Goal: Transaction & Acquisition: Download file/media

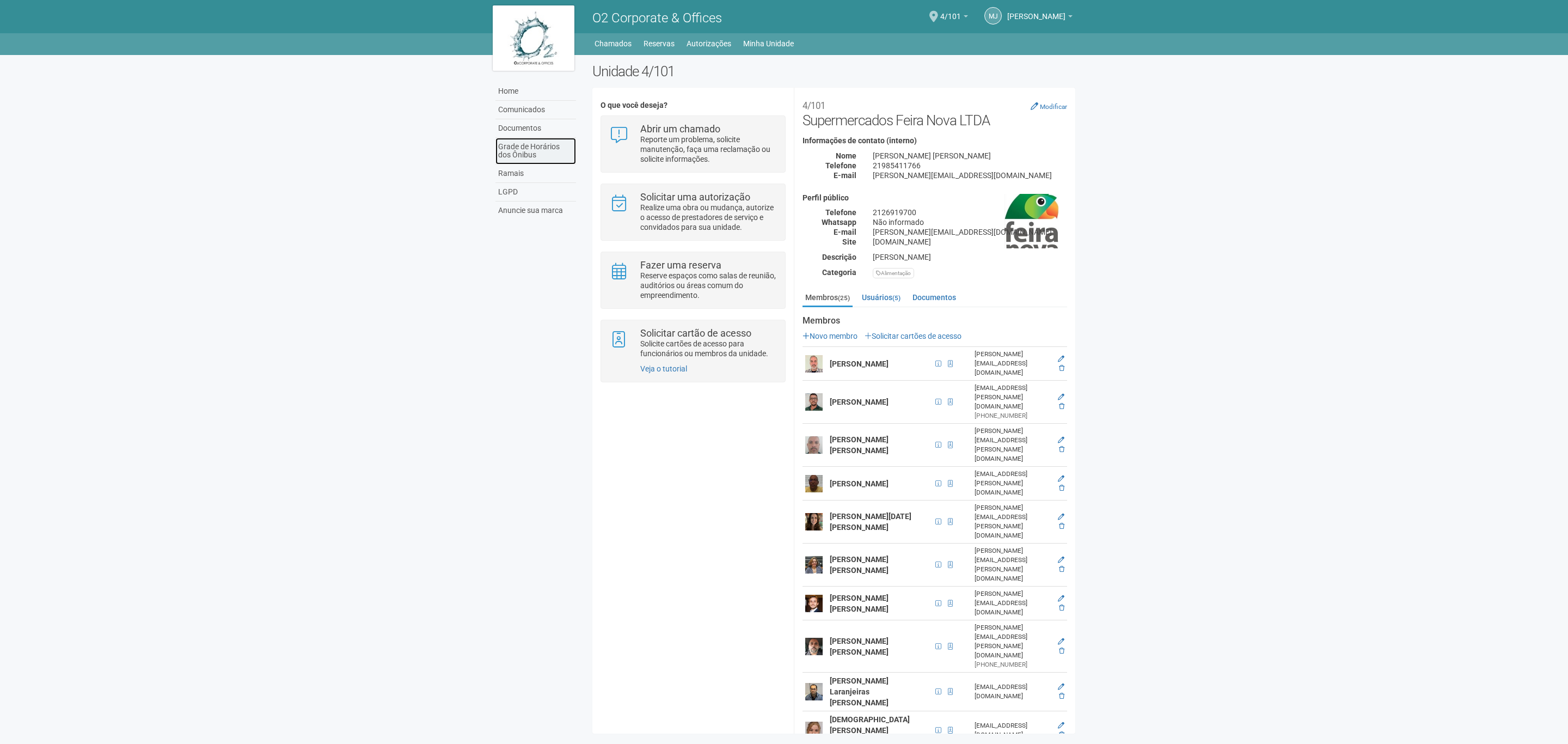
click at [549, 158] on link "Grade de Horários dos Ônibus" at bounding box center [536, 151] width 80 height 27
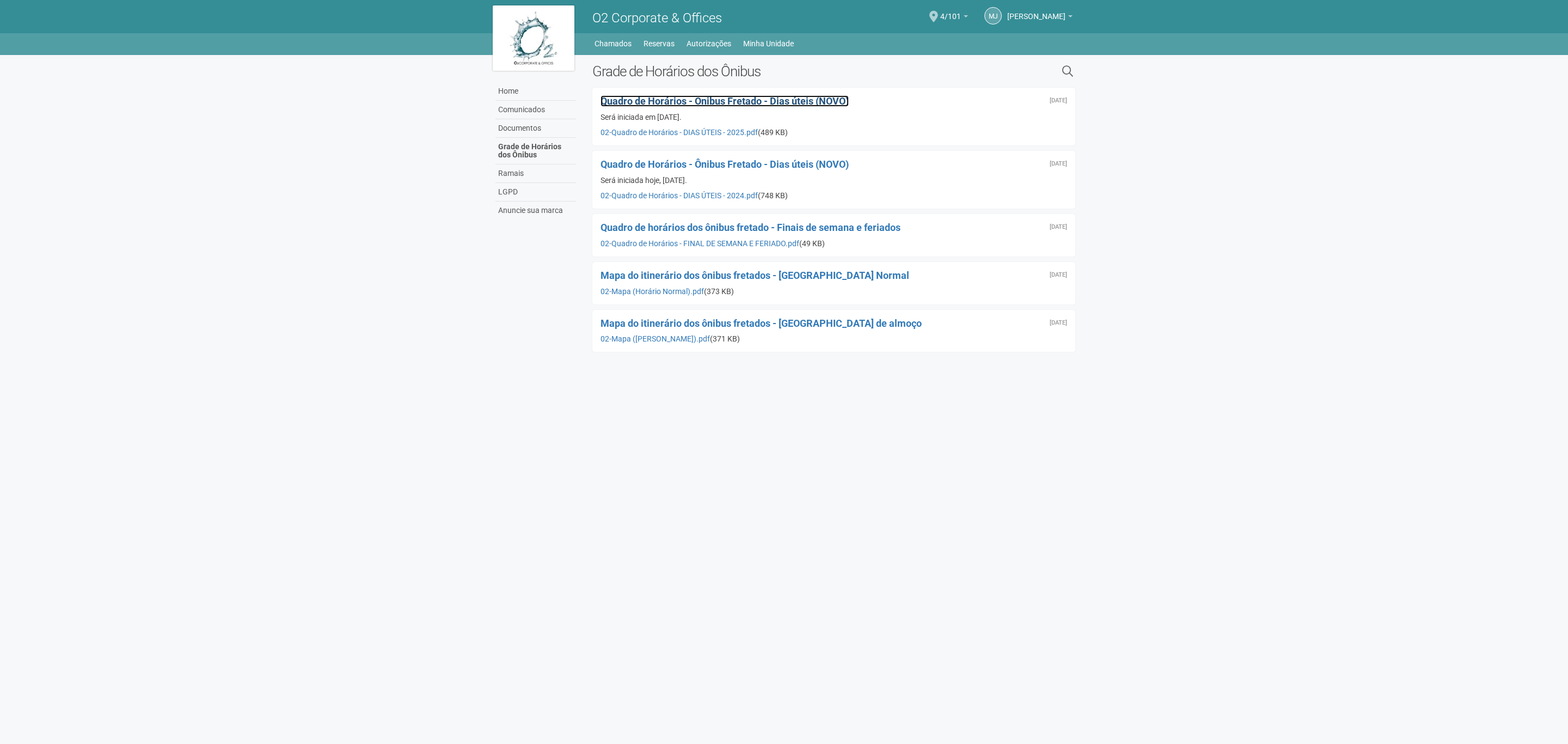
click at [776, 99] on span "Quadro de Horários - Ônibus Fretado - Dias úteis (NOVO)" at bounding box center [725, 101] width 248 height 12
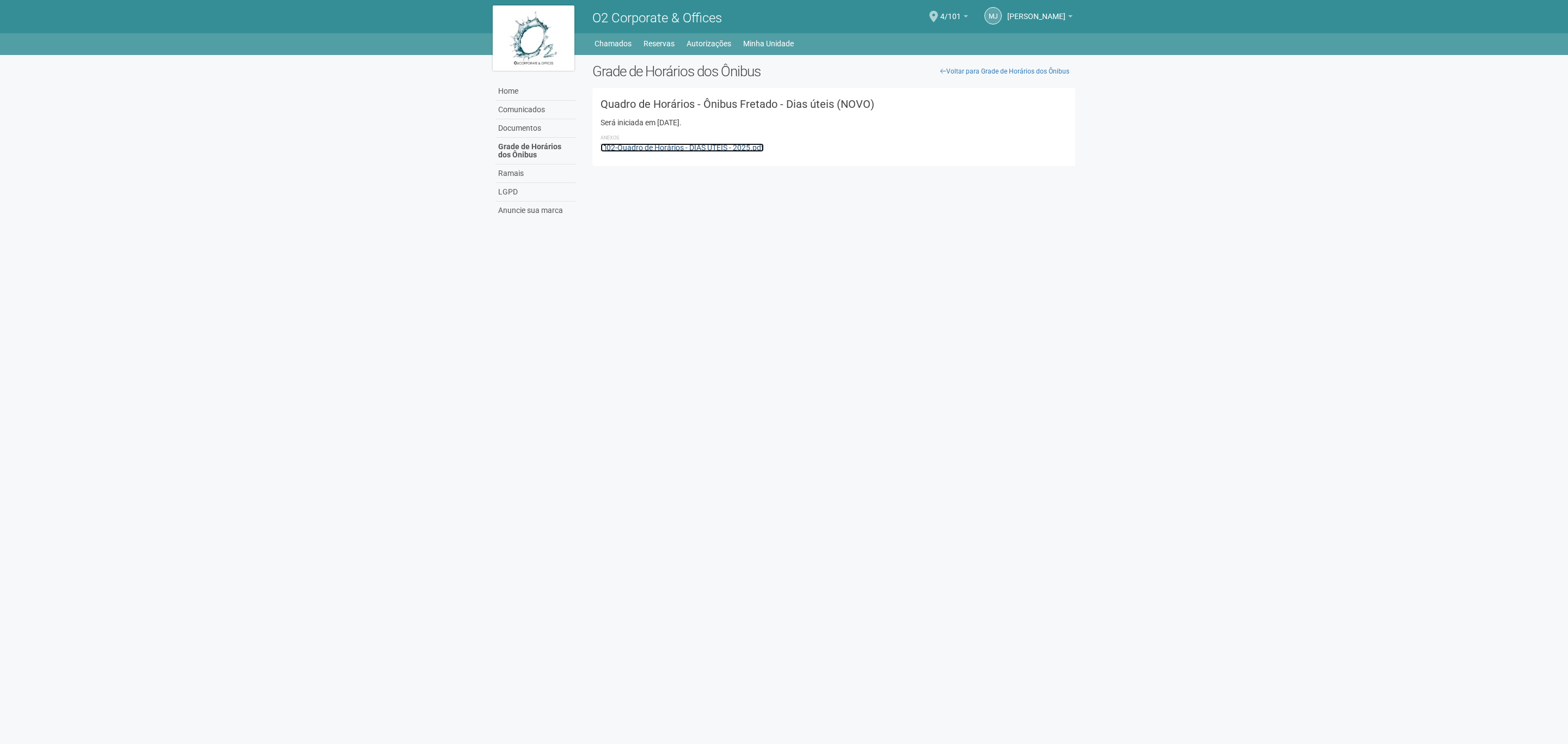
click at [631, 143] on link "02-Quadro de Horários - DIAS ÚTEIS - 2025.pdf" at bounding box center [682, 147] width 163 height 9
